Goal: Task Accomplishment & Management: Manage account settings

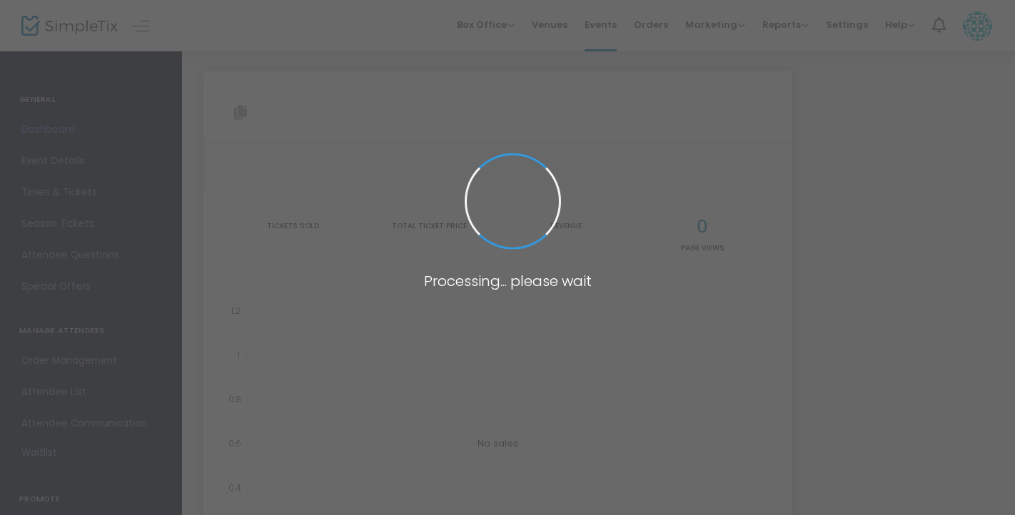
type input "[URL][DOMAIN_NAME]"
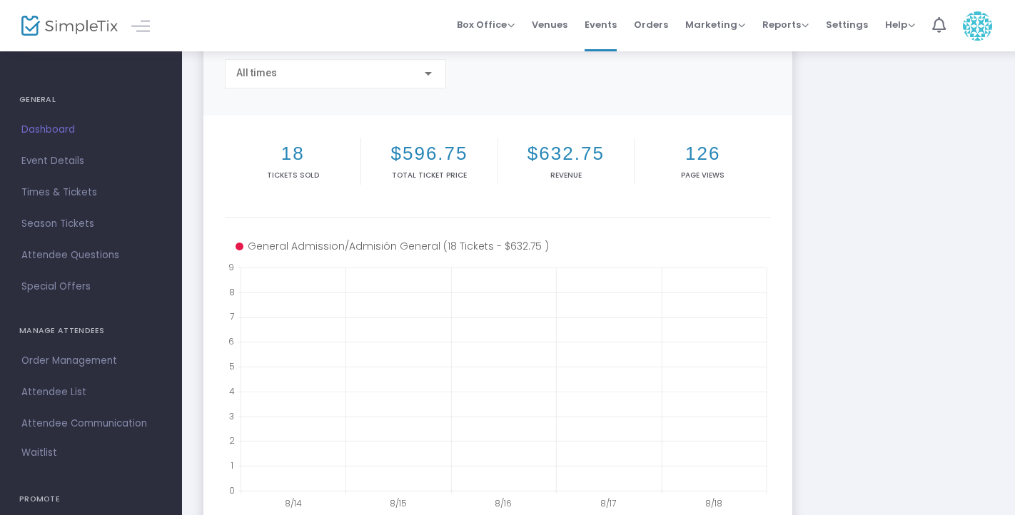
scroll to position [134, 0]
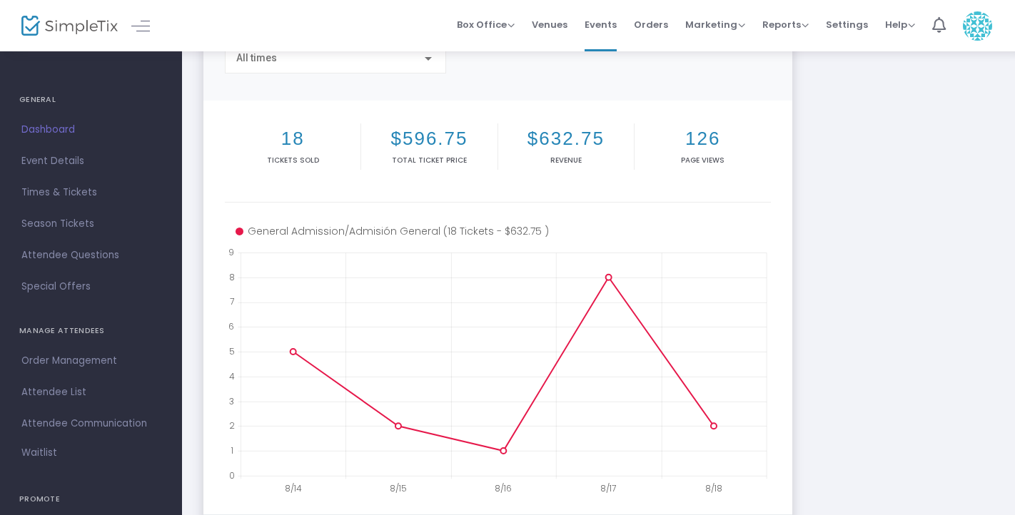
click at [289, 146] on h2 "18" at bounding box center [293, 139] width 130 height 22
click at [63, 360] on span "Order Management" at bounding box center [90, 361] width 139 height 19
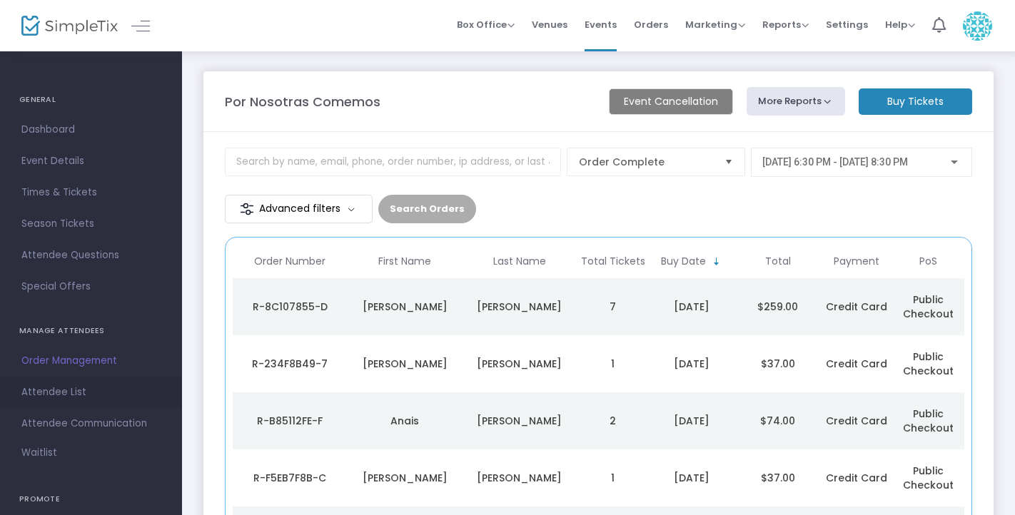
click at [53, 386] on span "Attendee List" at bounding box center [90, 392] width 139 height 19
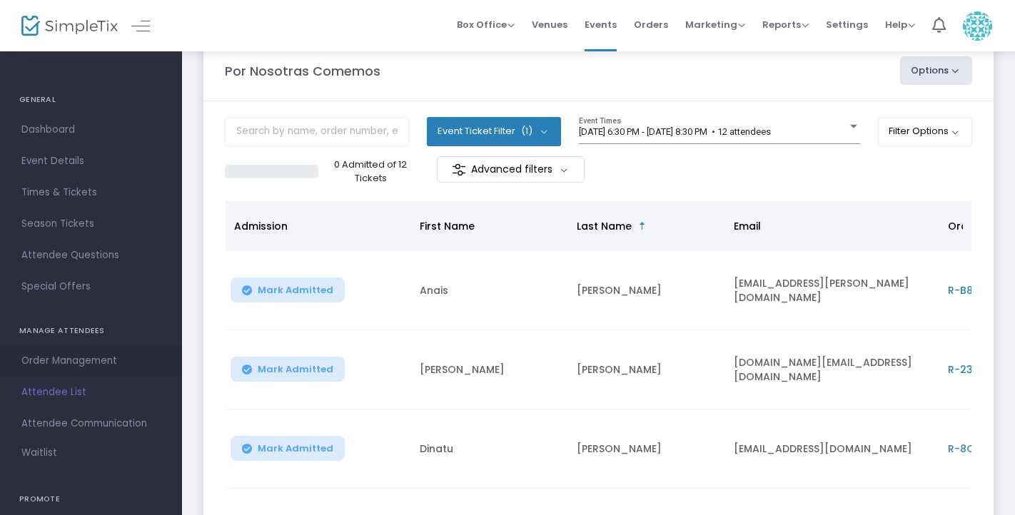
click at [97, 365] on span "Order Management" at bounding box center [90, 361] width 139 height 19
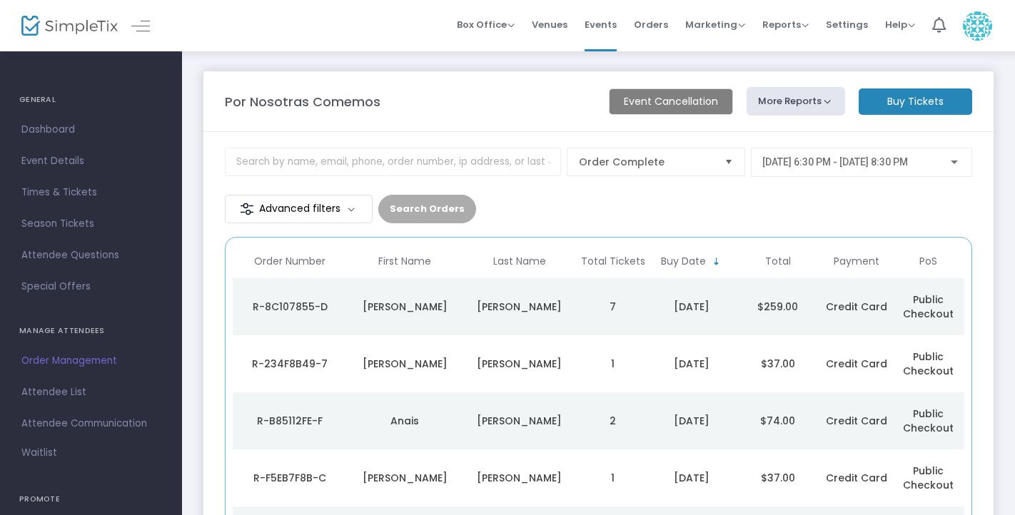
click at [520, 308] on div "[PERSON_NAME]" at bounding box center [520, 307] width 108 height 14
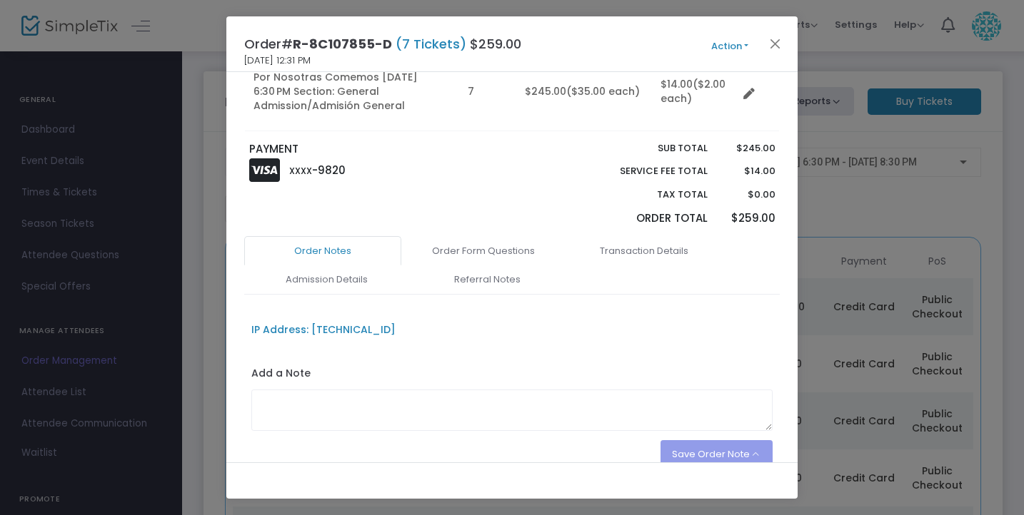
scroll to position [241, 0]
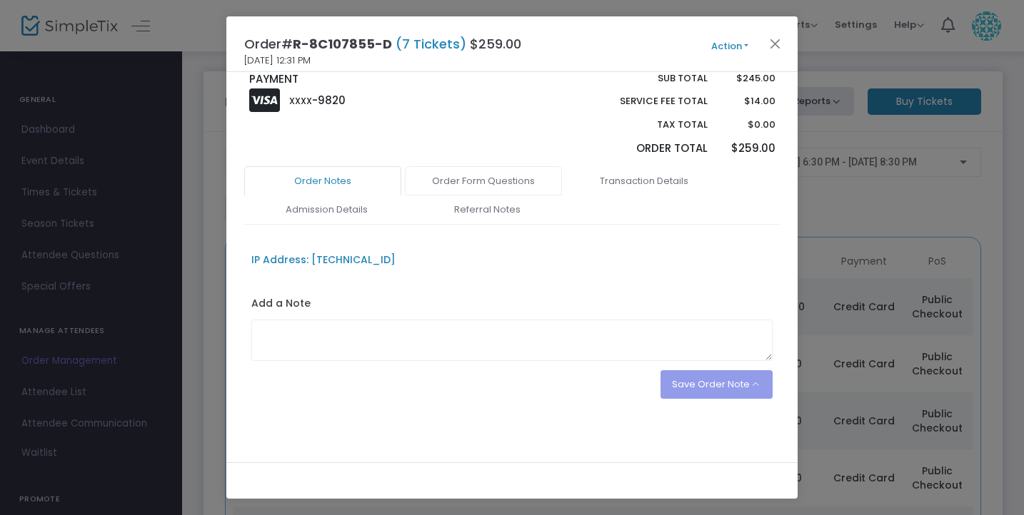
click at [489, 185] on link "Order Form Questions" at bounding box center [483, 181] width 157 height 30
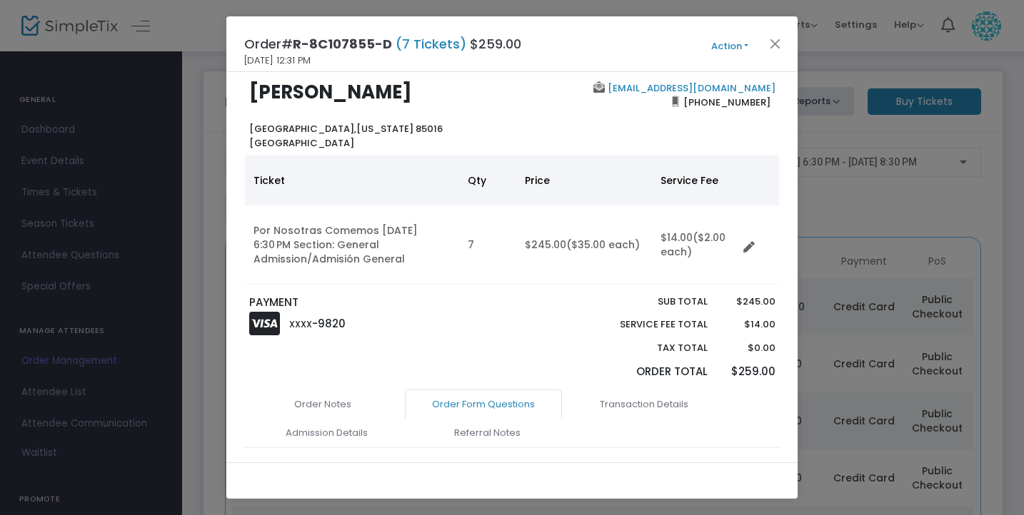
scroll to position [0, 0]
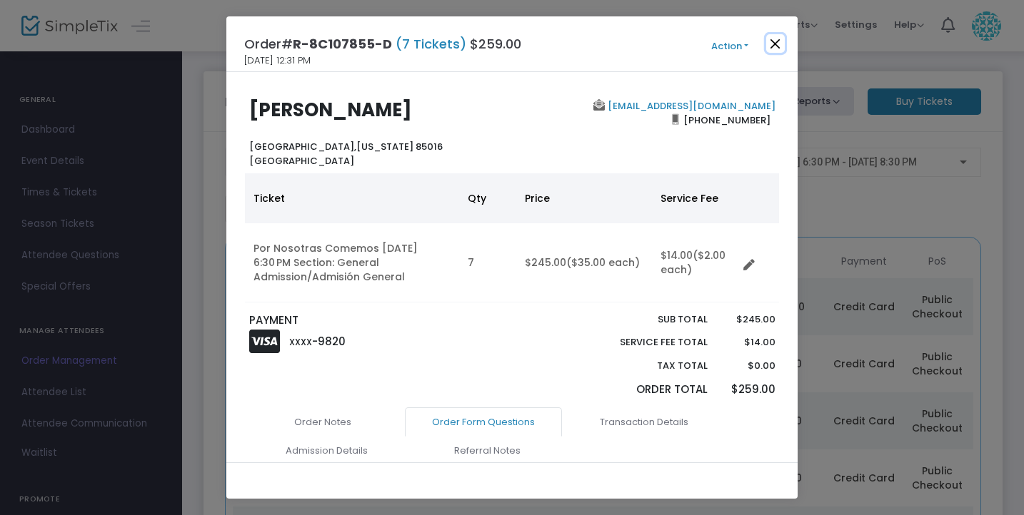
click at [777, 48] on button "Close" at bounding box center [775, 43] width 19 height 19
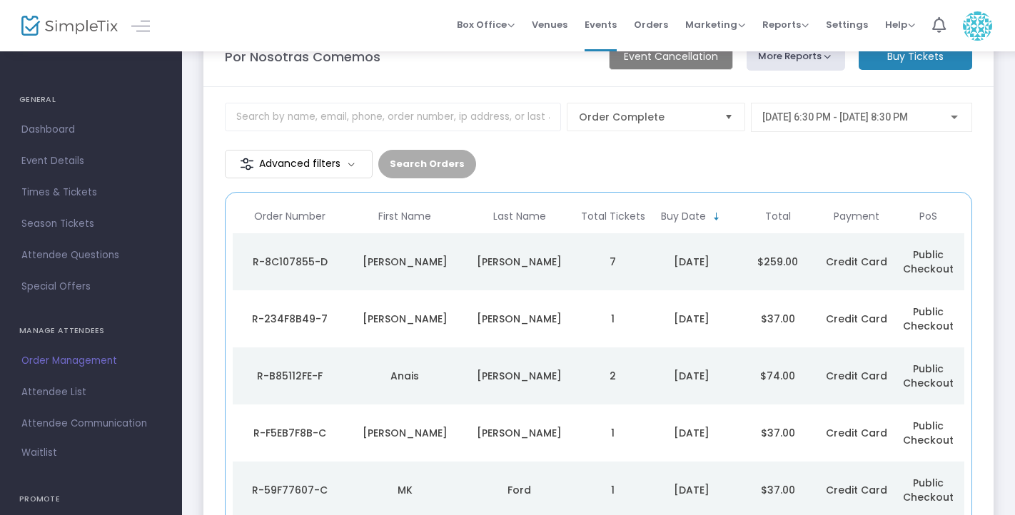
scroll to position [49, 0]
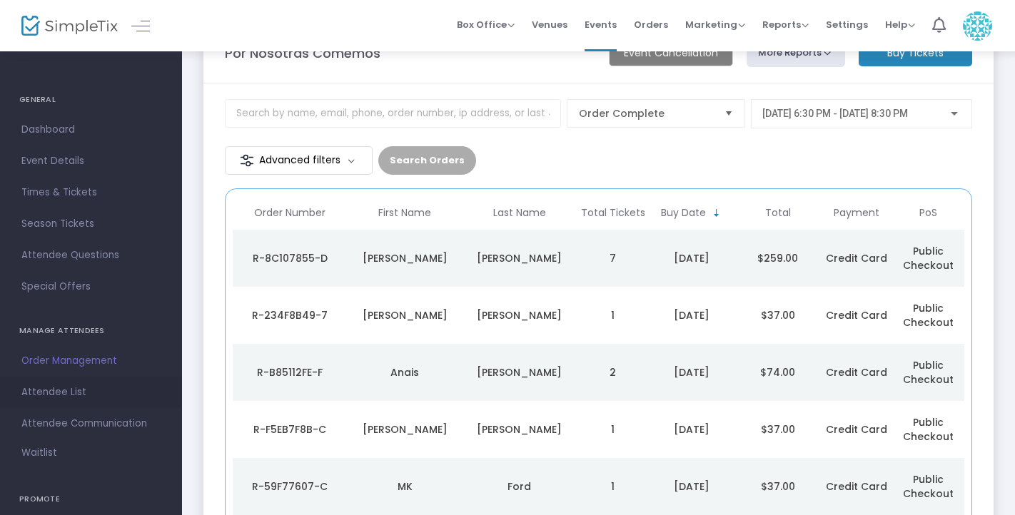
click at [66, 386] on span "Attendee List" at bounding box center [90, 392] width 139 height 19
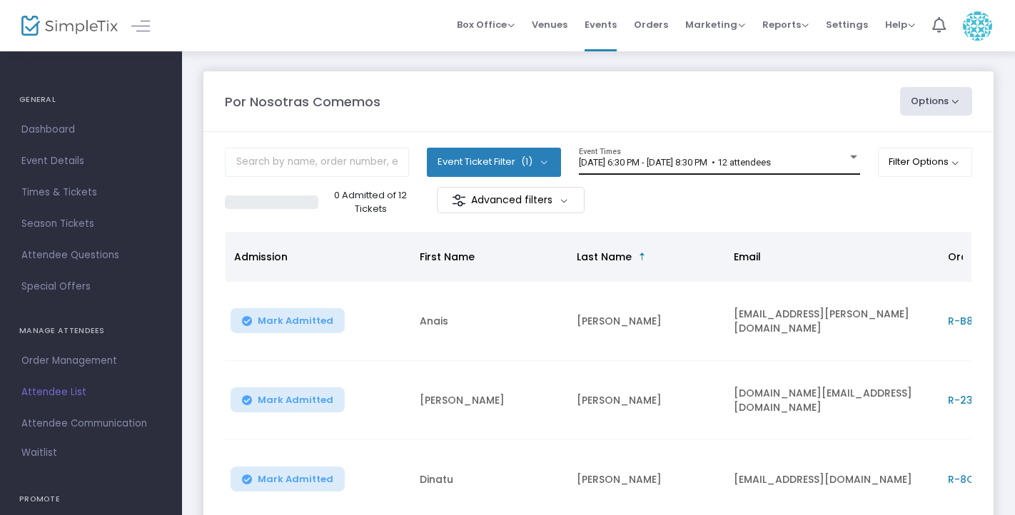
click at [771, 163] on span "[DATE] 6:30 PM - [DATE] 8:30 PM • 12 attendees" at bounding box center [675, 162] width 192 height 11
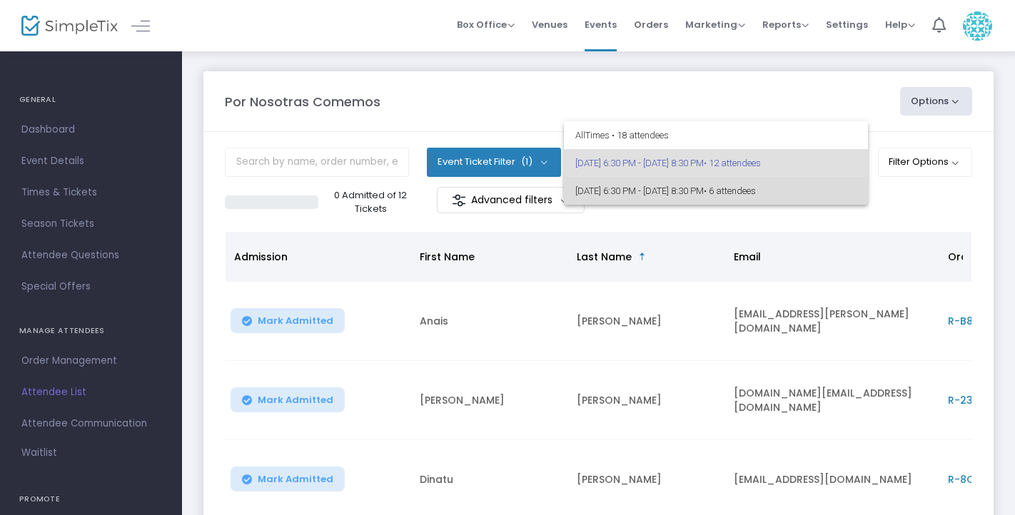
click at [802, 184] on span "[DATE] 6:30 PM - [DATE] 8:30 PM • 6 attendees" at bounding box center [715, 191] width 281 height 28
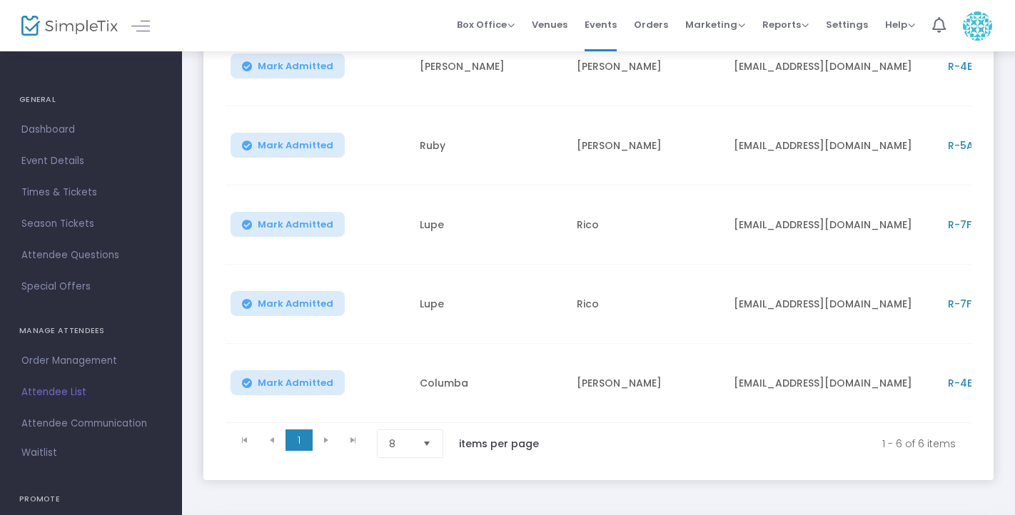
scroll to position [336, 0]
click at [430, 437] on span "Select" at bounding box center [427, 442] width 24 height 24
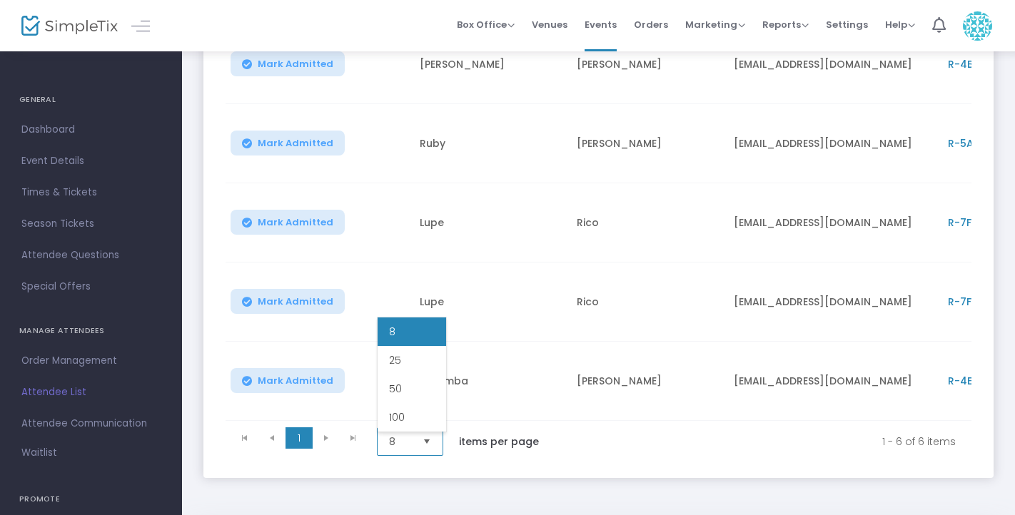
click at [430, 437] on span "Select" at bounding box center [427, 442] width 24 height 24
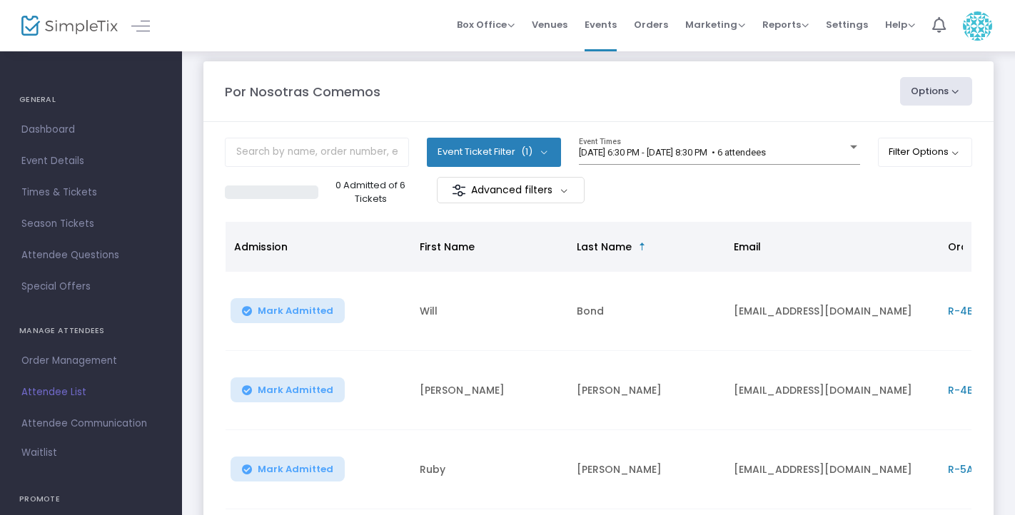
scroll to position [0, 0]
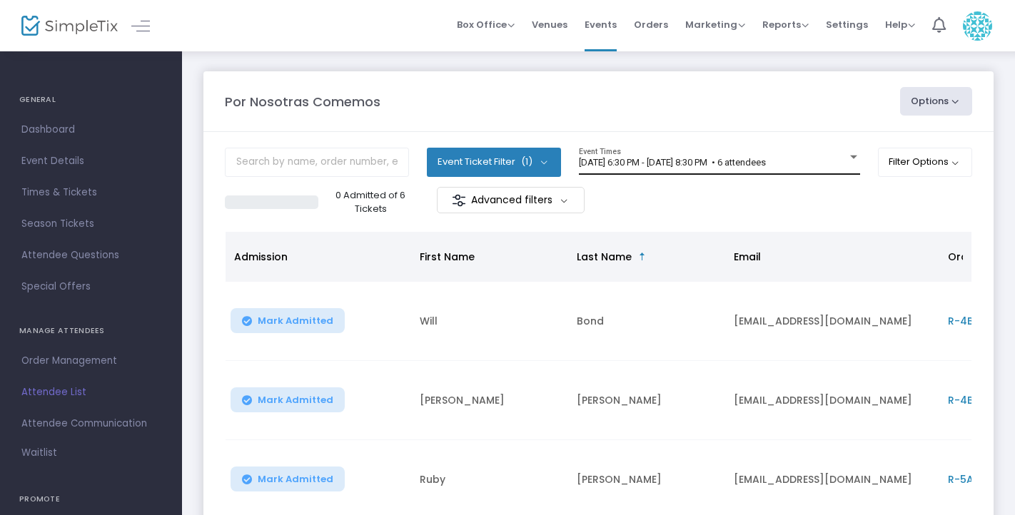
click at [667, 166] on span "[DATE] 6:30 PM - [DATE] 8:30 PM • 6 attendees" at bounding box center [672, 162] width 187 height 11
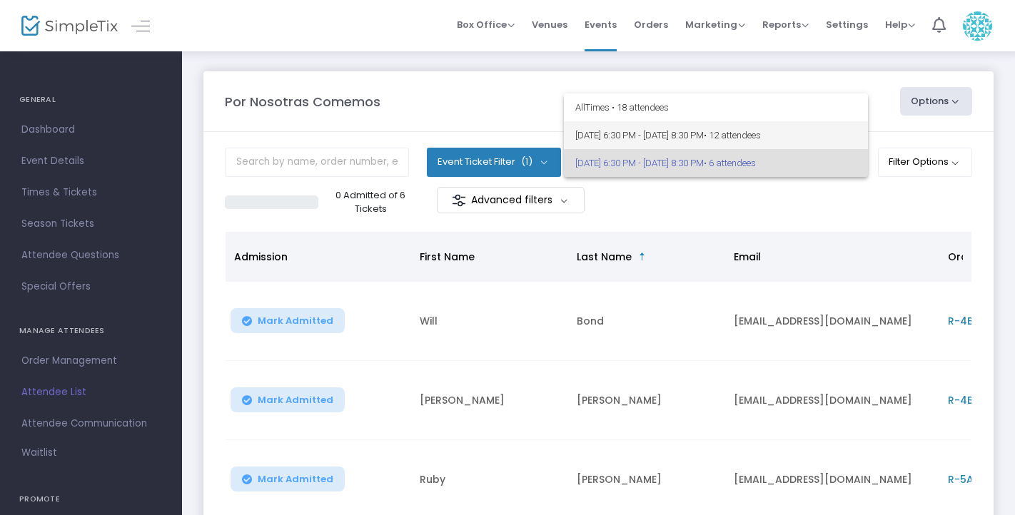
click at [672, 131] on span "[DATE] 6:30 PM - [DATE] 8:30 PM • 12 attendees" at bounding box center [715, 135] width 281 height 28
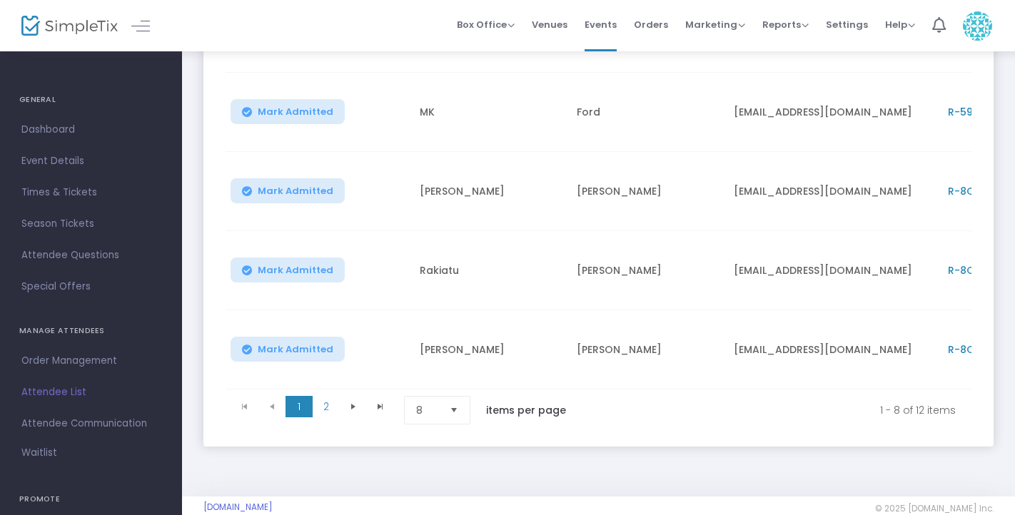
scroll to position [538, 0]
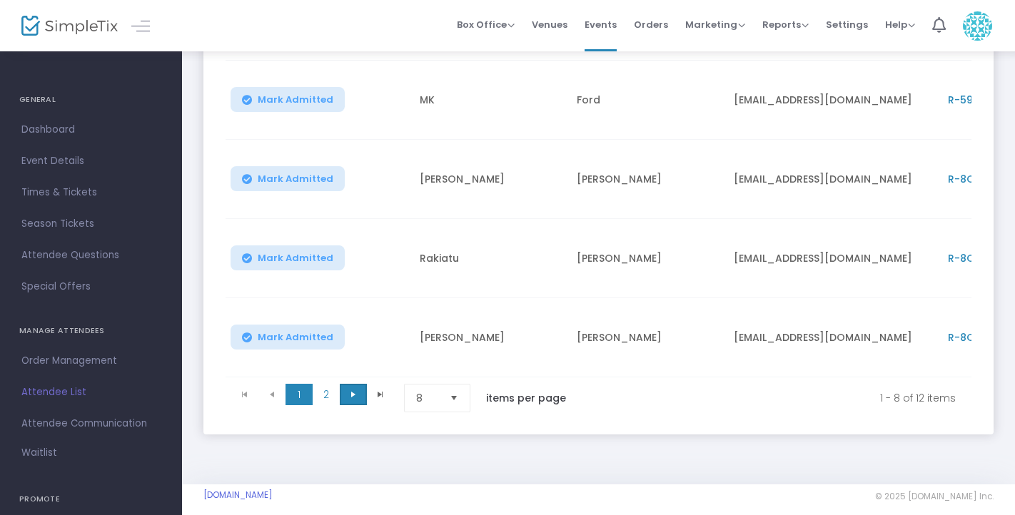
click at [350, 400] on span "Go to the next page" at bounding box center [353, 394] width 11 height 11
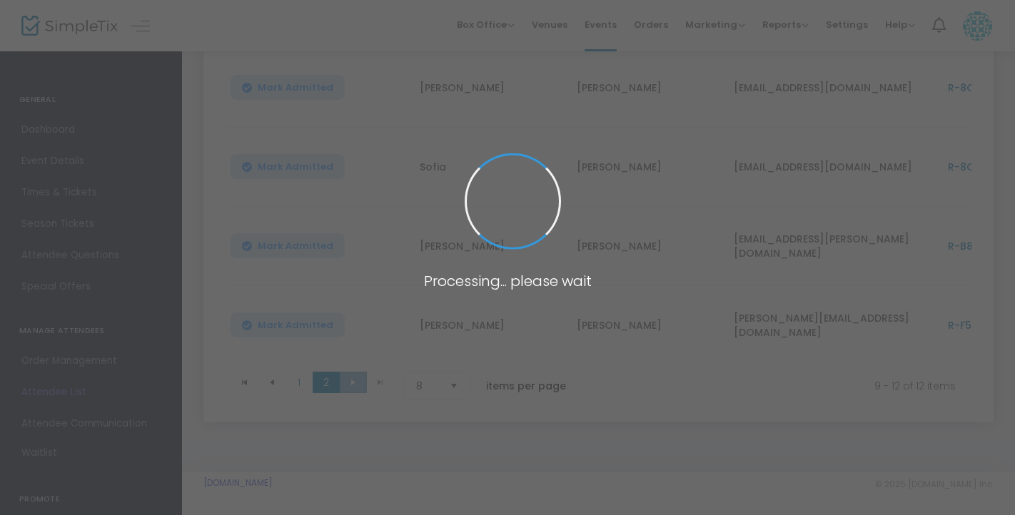
scroll to position [243, 0]
